Goal: Navigation & Orientation: Find specific page/section

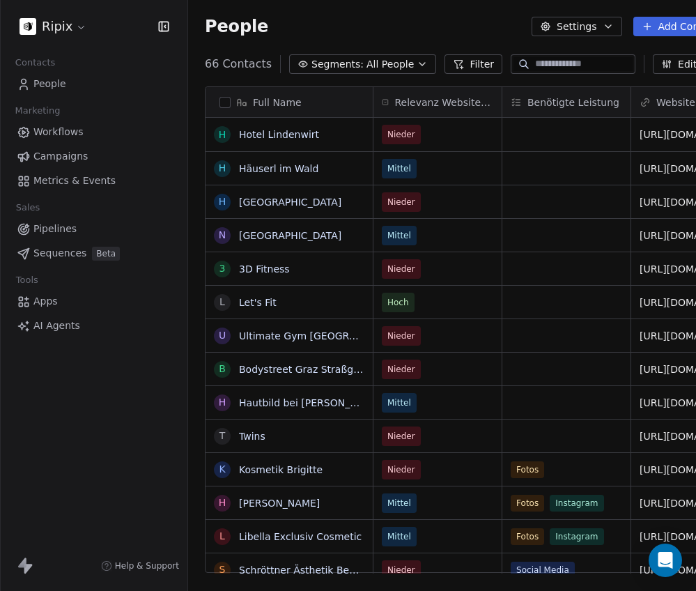
scroll to position [520, 560]
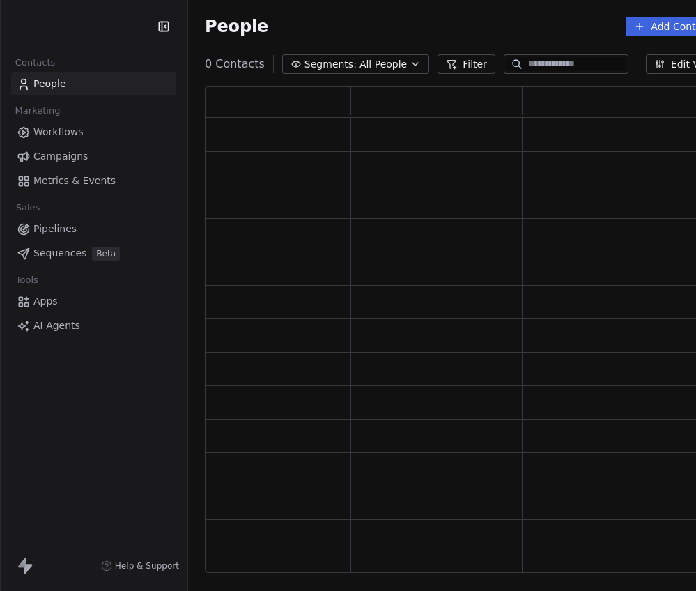
scroll to position [487, 533]
